Goal: Task Accomplishment & Management: Complete application form

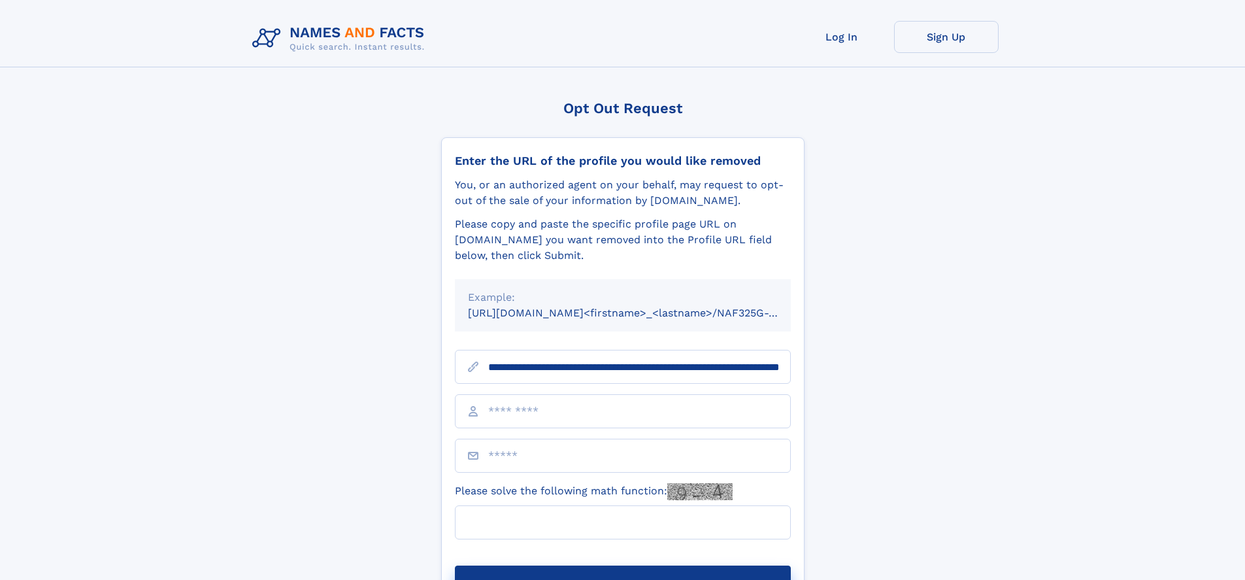
scroll to position [0, 134]
type input "**********"
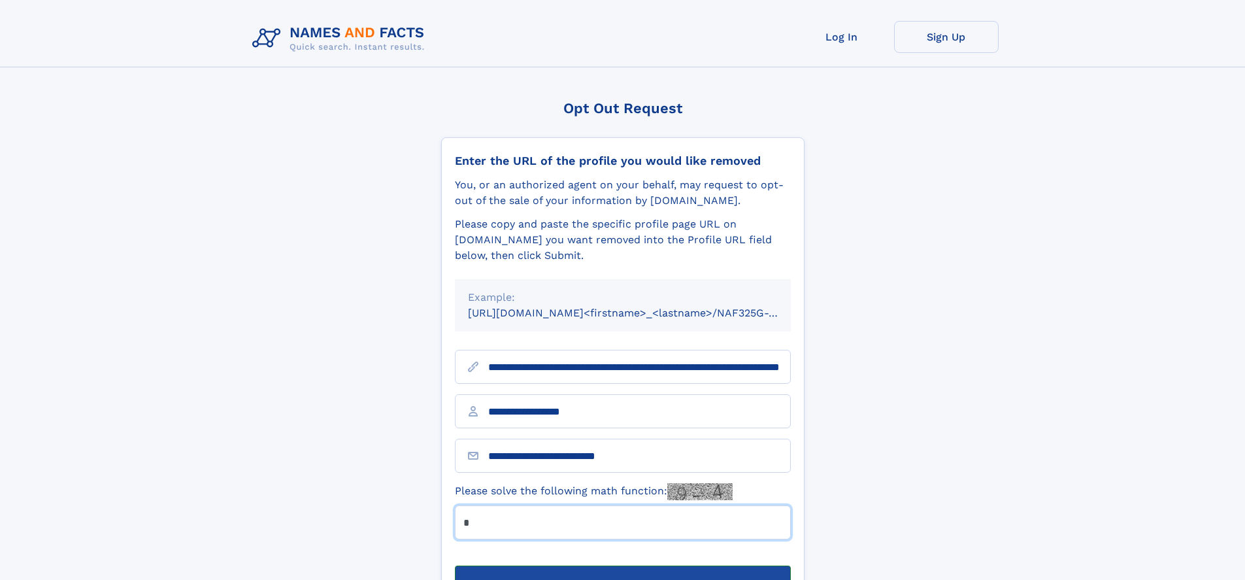
type input "*"
click at [622, 565] on button "Submit Opt Out Request" at bounding box center [623, 586] width 336 height 42
